Goal: Task Accomplishment & Management: Use online tool/utility

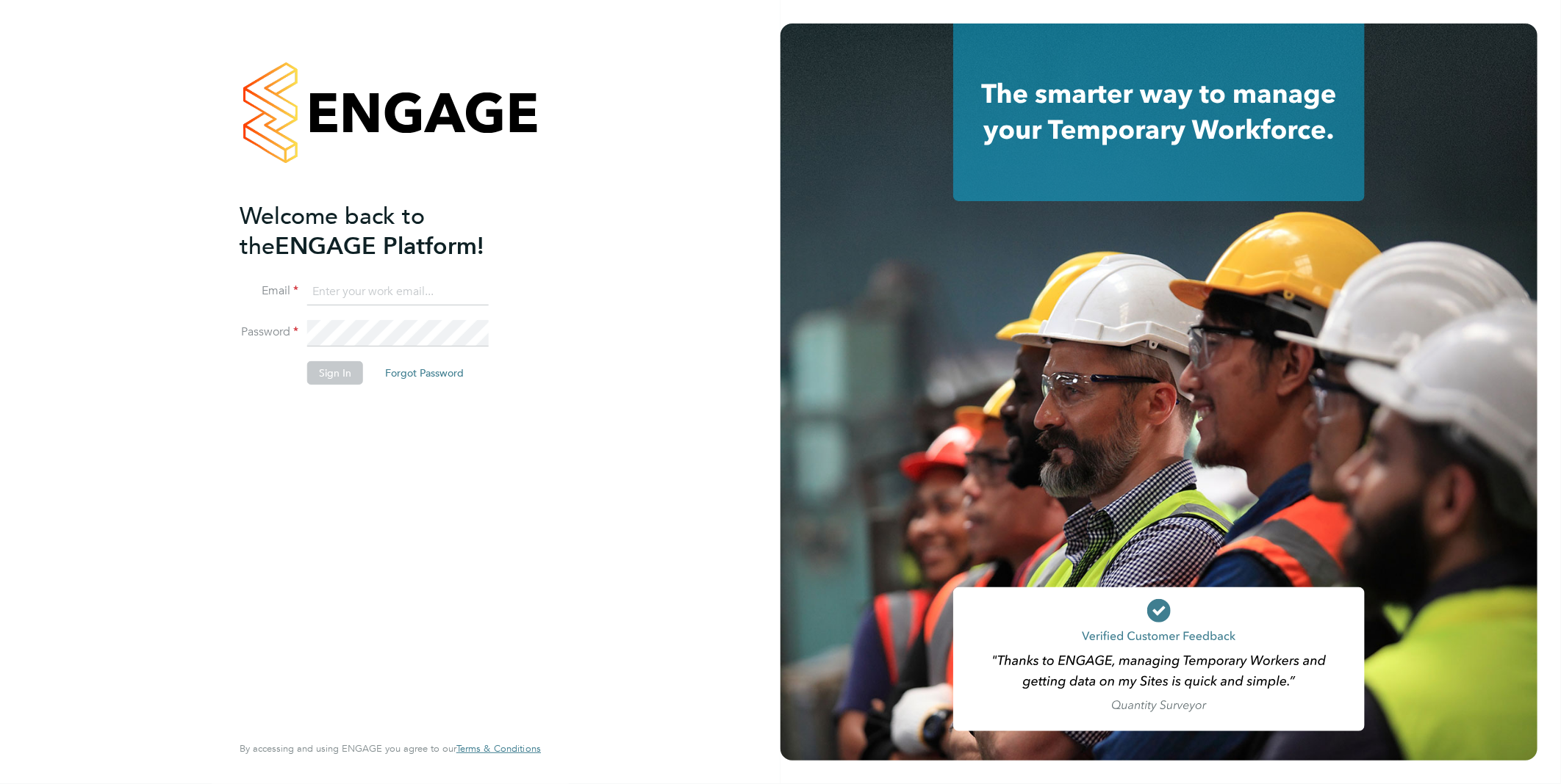
type input "Samantha.briggs@rtcgroupplc.co.uk"
click at [332, 376] on button "Sign In" at bounding box center [335, 373] width 56 height 23
click at [332, 368] on button "Sign In" at bounding box center [335, 373] width 56 height 23
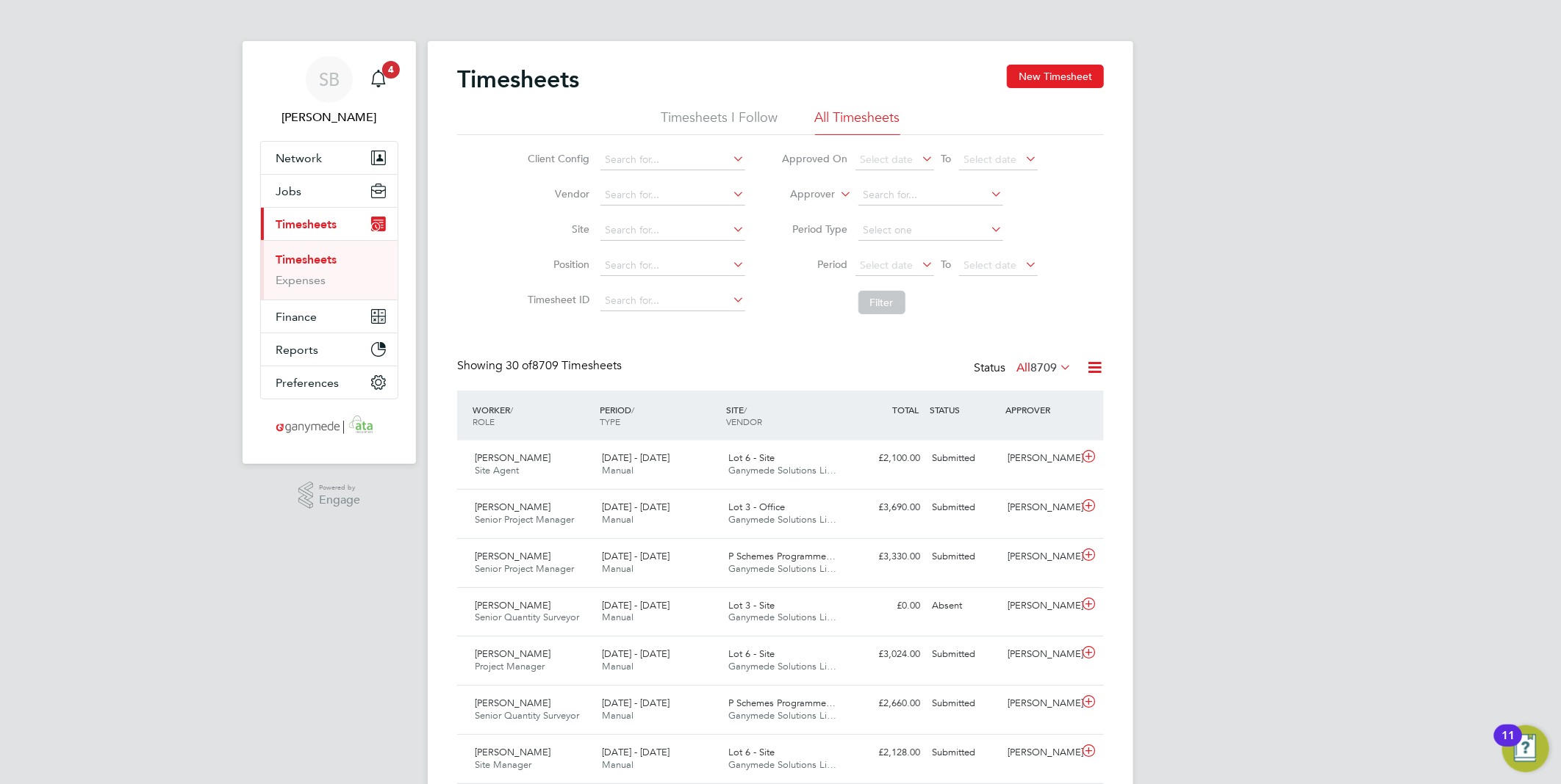
click at [919, 157] on icon at bounding box center [919, 159] width 0 height 21
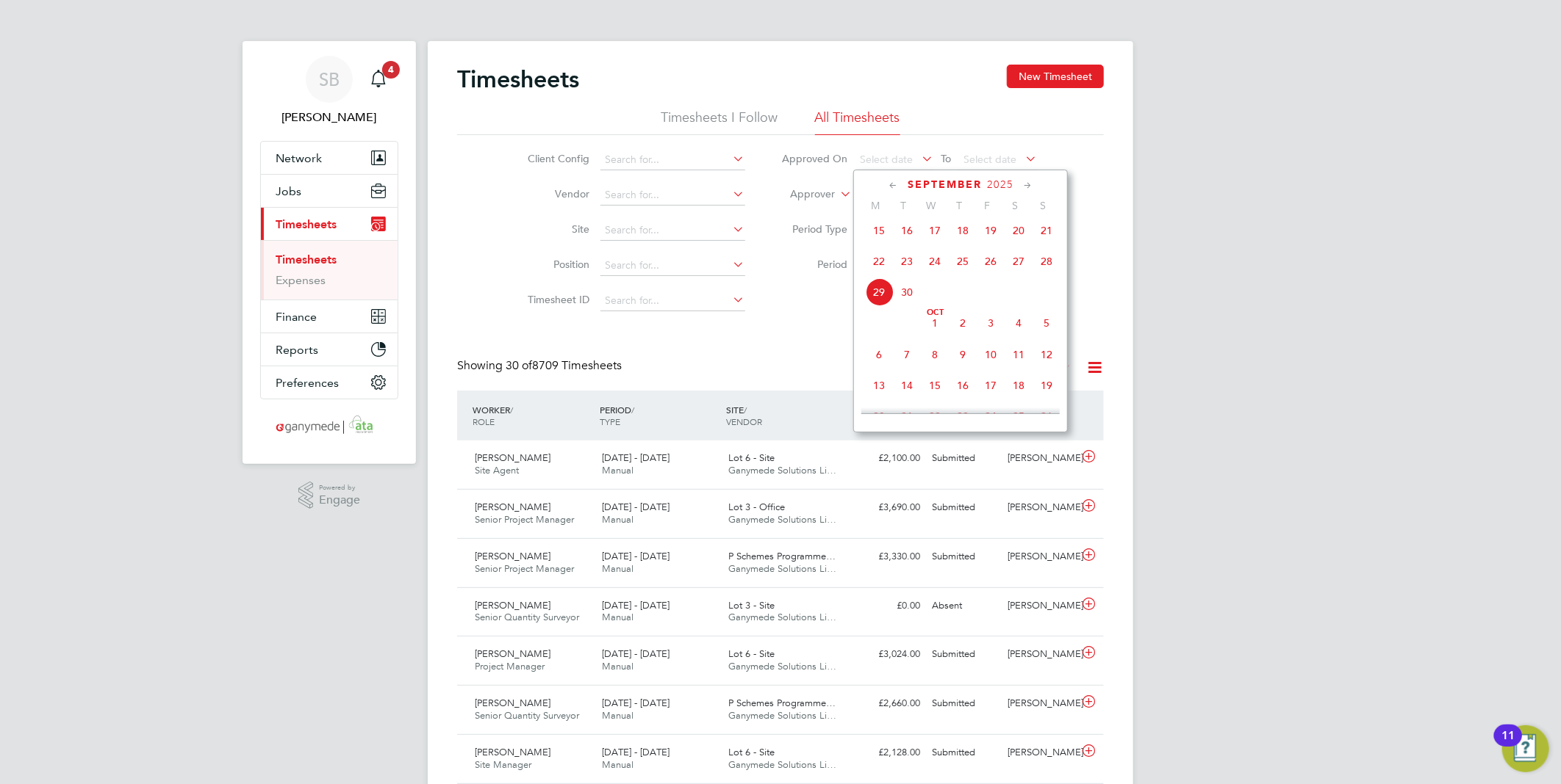
click at [879, 297] on span "29" at bounding box center [878, 292] width 28 height 28
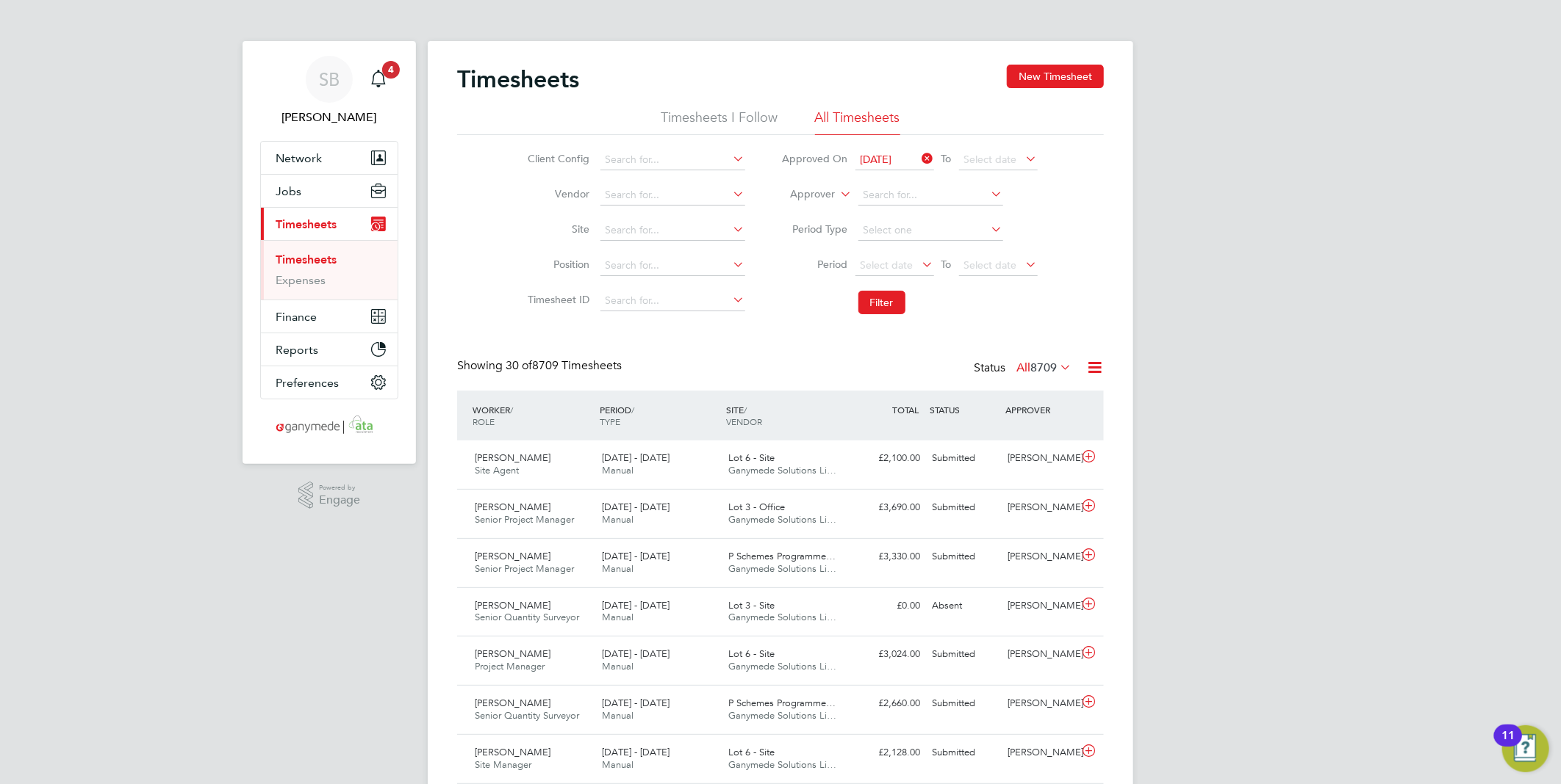
click at [1023, 153] on icon at bounding box center [1023, 159] width 0 height 21
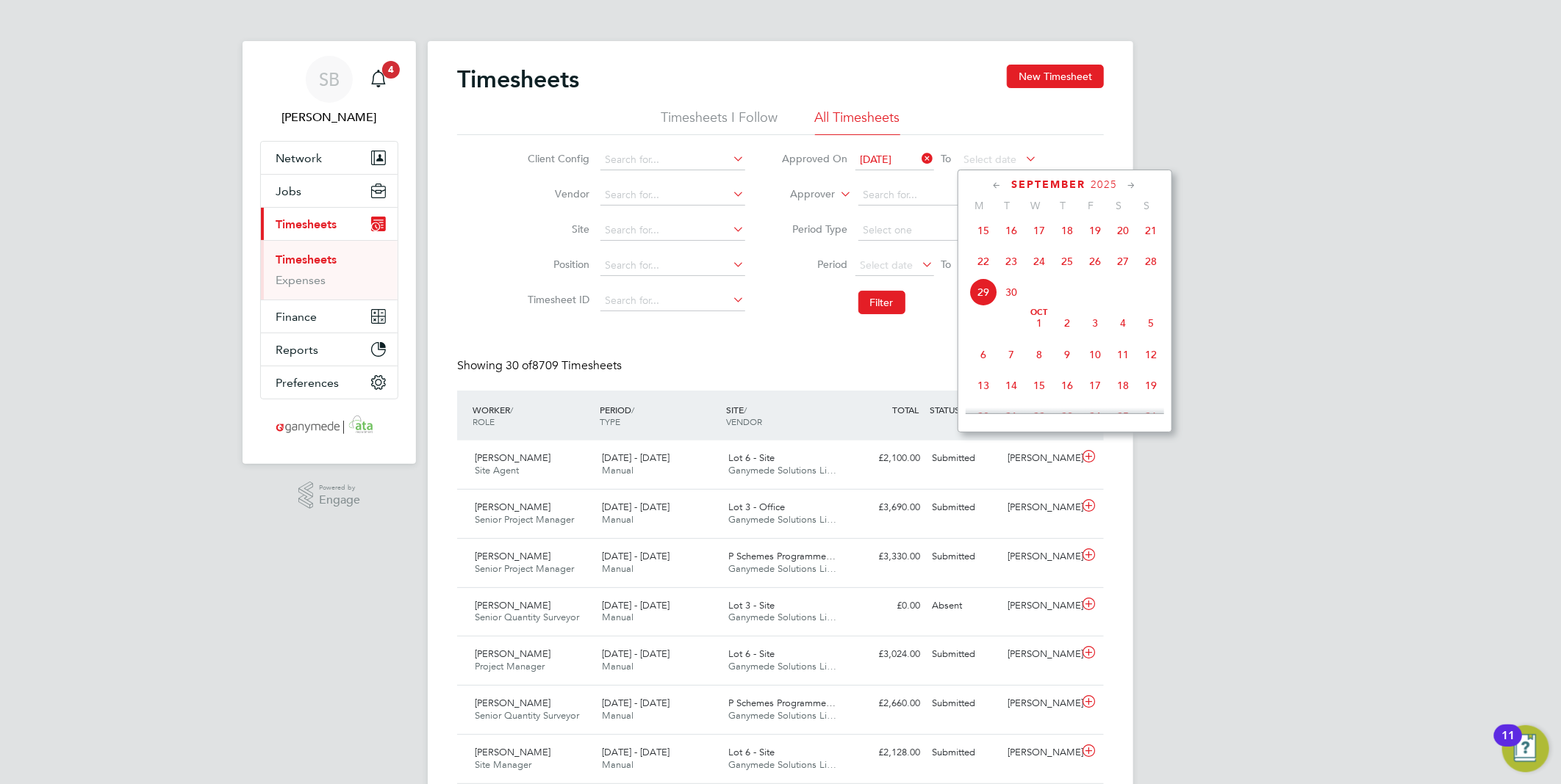
click at [980, 292] on span "29" at bounding box center [983, 292] width 28 height 28
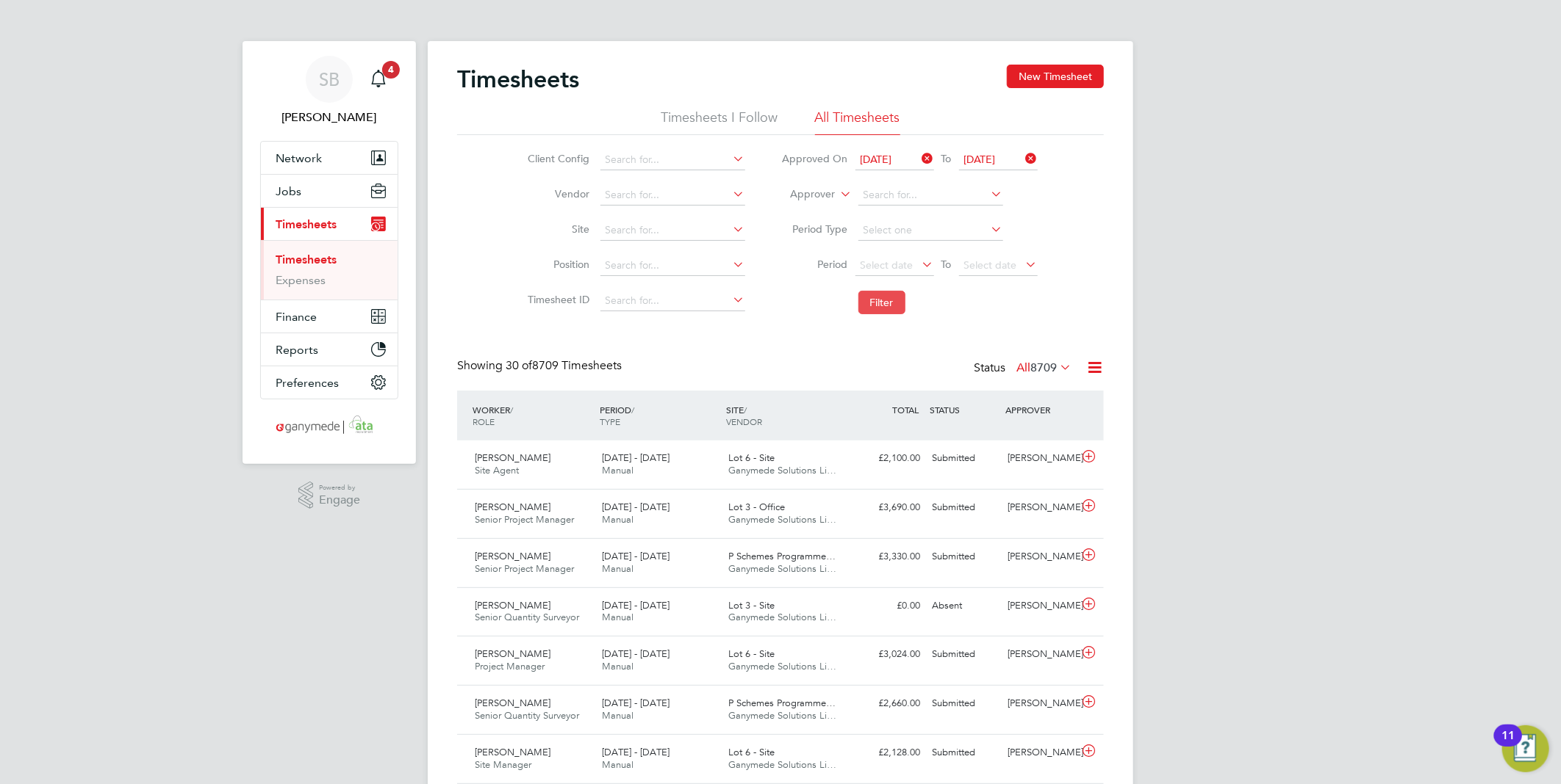
click at [877, 298] on button "Filter" at bounding box center [882, 302] width 47 height 23
